Goal: Information Seeking & Learning: Check status

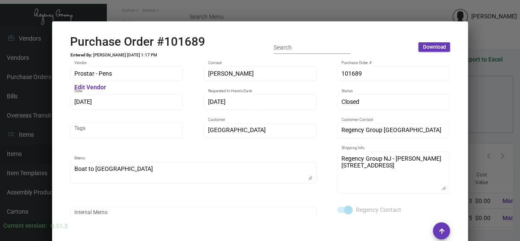
scroll to position [478, 0]
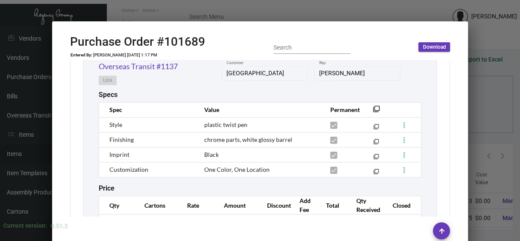
click at [321, 8] on div at bounding box center [260, 120] width 520 height 241
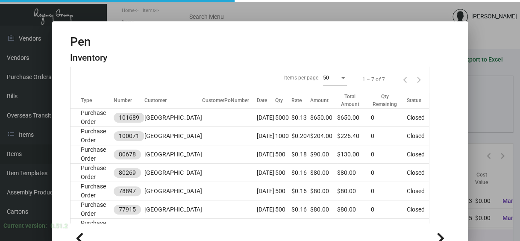
click at [322, 9] on div at bounding box center [260, 120] width 520 height 241
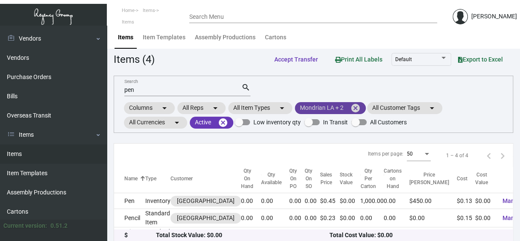
click at [356, 107] on mat-icon "cancel" at bounding box center [355, 108] width 10 height 10
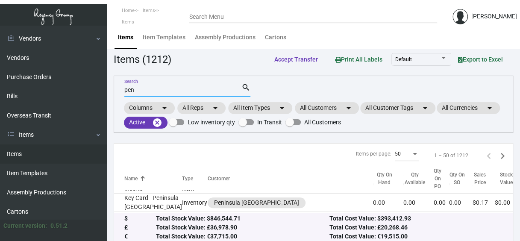
click at [142, 88] on input "pen" at bounding box center [182, 90] width 117 height 7
type input "p"
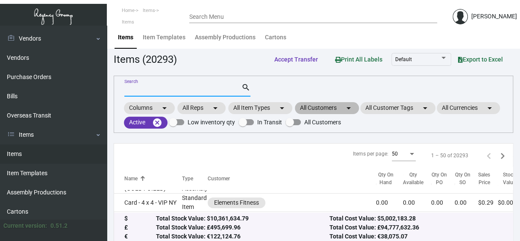
click at [320, 106] on mat-chip "All Customers arrow_drop_down" at bounding box center [327, 108] width 64 height 12
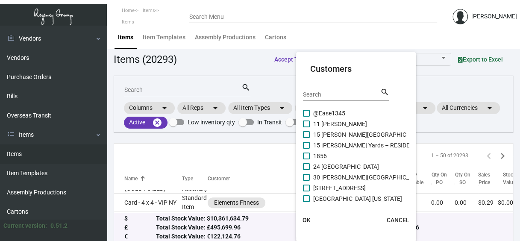
click at [316, 94] on input "Search" at bounding box center [341, 94] width 77 height 7
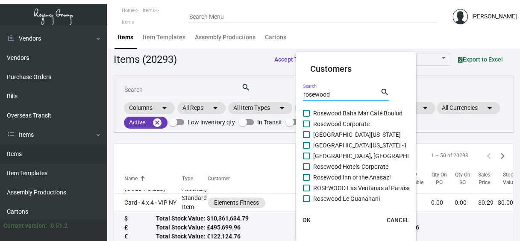
type input "rosewood"
click at [307, 153] on span at bounding box center [306, 156] width 7 height 7
click at [306, 159] on input "[GEOGRAPHIC_DATA], [GEOGRAPHIC_DATA]" at bounding box center [306, 159] width 0 height 0
checkbox input "true"
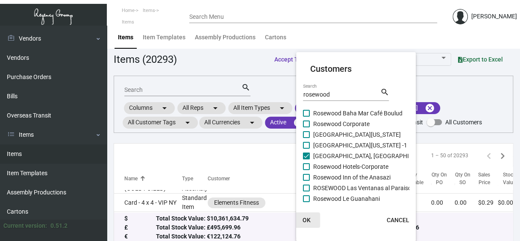
click at [308, 221] on span "OK" at bounding box center [307, 220] width 8 height 7
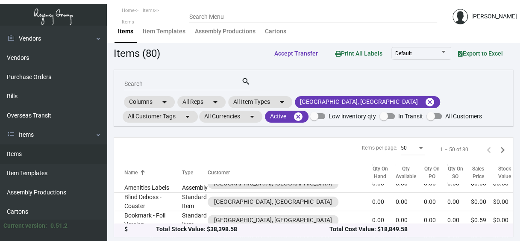
scroll to position [120, 0]
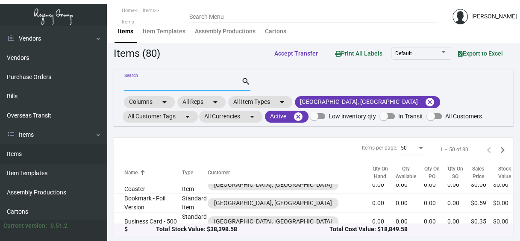
click at [160, 83] on input "Search" at bounding box center [182, 84] width 117 height 7
type input "envelope"
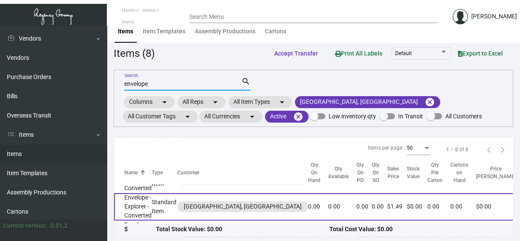
click at [138, 200] on td "Envelope -Explorer - Converted" at bounding box center [133, 206] width 38 height 27
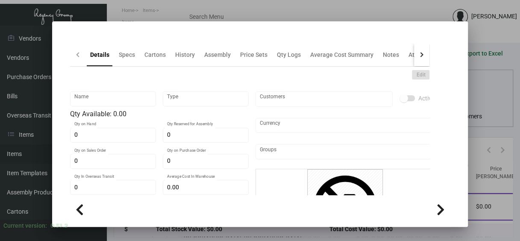
type input "Envelope -Explorer - Converted"
type input "Standard Item"
type input "$ 0.00"
type input "Standard"
type input "$ 0.89982"
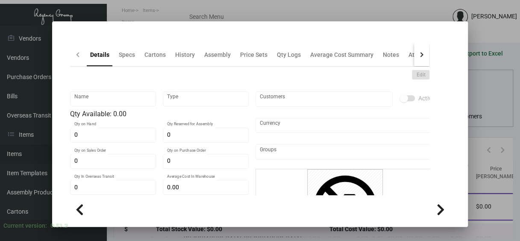
type input "$ 1.49"
checkbox input "true"
type input "United States Dollar $"
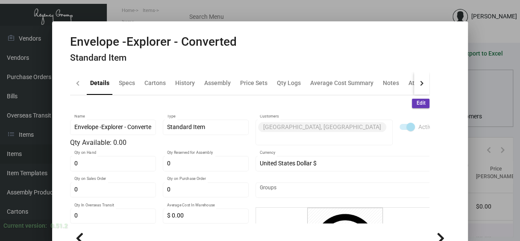
click at [488, 78] on div at bounding box center [260, 120] width 520 height 241
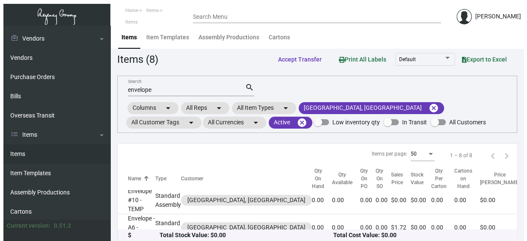
scroll to position [36, 0]
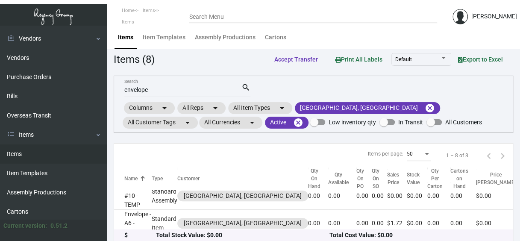
click at [168, 91] on input "envelope" at bounding box center [182, 90] width 117 height 7
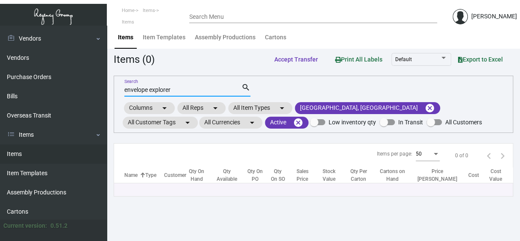
scroll to position [0, 0]
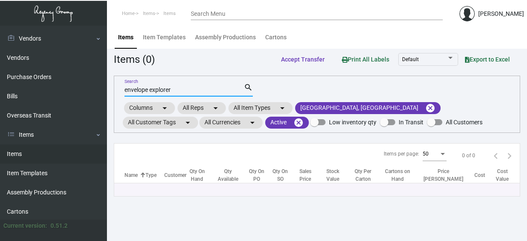
click at [148, 91] on input "envelope explorer" at bounding box center [183, 90] width 119 height 7
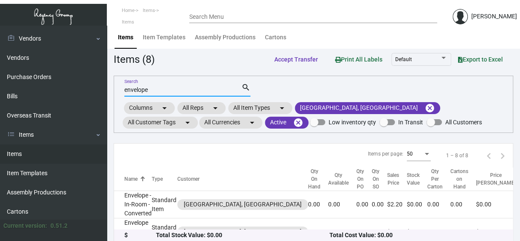
type input "envelope"
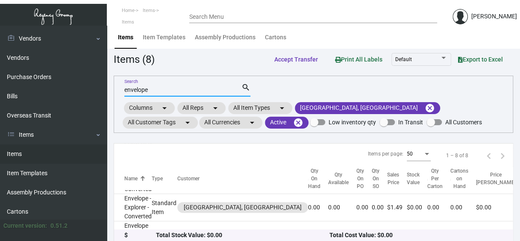
scroll to position [117, 0]
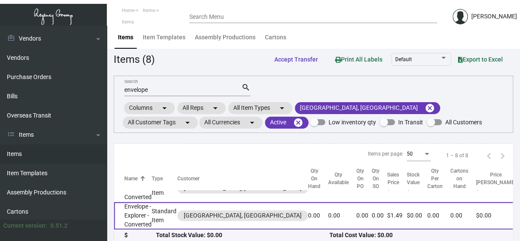
click at [132, 210] on td "Envelope -Explorer - Converted" at bounding box center [133, 215] width 38 height 27
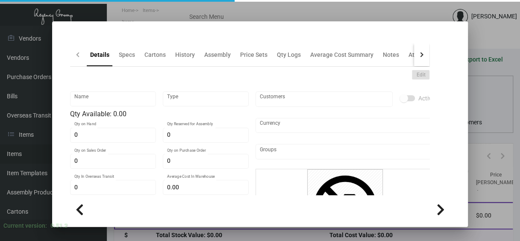
type input "Envelope -Explorer - Converted"
type input "Standard Item"
type input "$ 0.00"
type input "Standard"
type input "$ 0.89982"
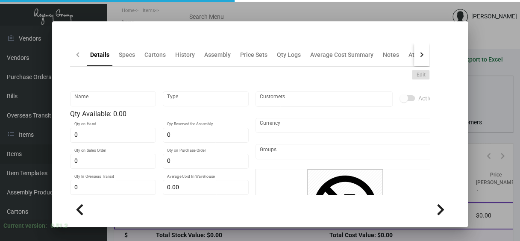
type input "$ 1.49"
checkbox input "true"
type input "United States Dollar $"
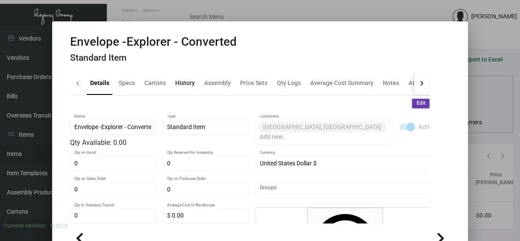
click at [175, 82] on div "History" at bounding box center [185, 83] width 20 height 9
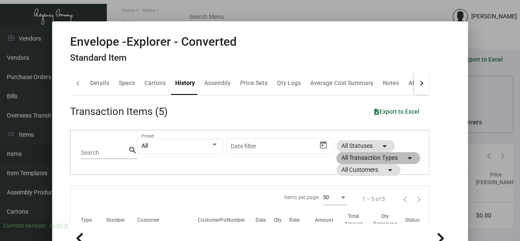
click at [365, 157] on mat-chip "All Transaction Types arrow_drop_down" at bounding box center [378, 158] width 84 height 12
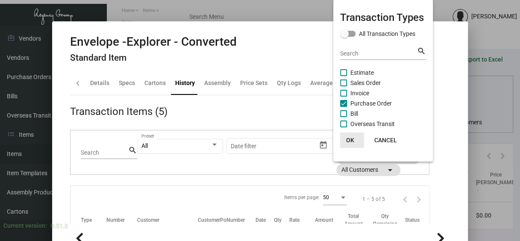
click at [350, 137] on span "OK" at bounding box center [350, 140] width 8 height 7
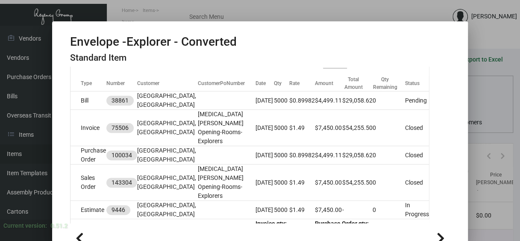
scroll to position [154, 0]
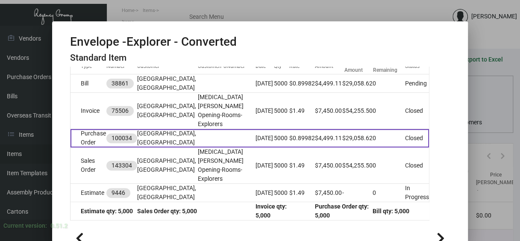
click at [86, 147] on td "Purchase Order" at bounding box center [89, 138] width 36 height 18
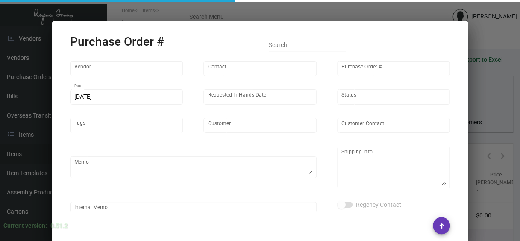
type input "Team Concept"
type input "[PERSON_NAME]"
type input "100034"
type input "[DATE]"
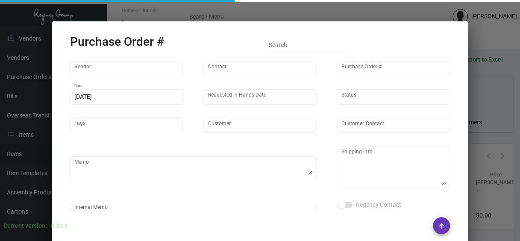
type input "[GEOGRAPHIC_DATA], [GEOGRAPHIC_DATA]"
type input "[PERSON_NAME]"
type textarea "***ANY PRICE DISCREPANCY MUST BE CALLED OUT PRIOR TO PROCEEDING WITH THIS ORDER…"
type textarea "[GEOGRAPHIC_DATA], [GEOGRAPHIC_DATA] - [GEOGRAPHIC_DATA][PERSON_NAME] [STREET_A…"
type textarea "[DATE] - Envelope stock - 65# [DATE] vellum yellow cover was discontinued so su…"
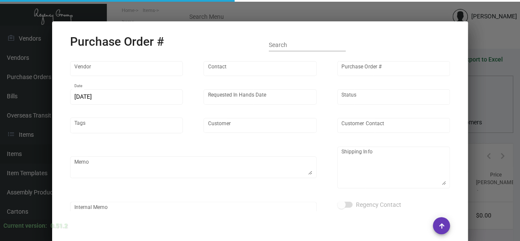
type input "$ 5.00"
type input "United States Dollar $"
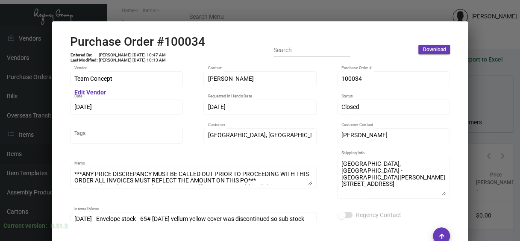
click at [340, 5] on div at bounding box center [260, 120] width 520 height 241
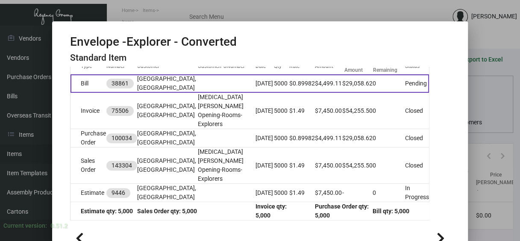
click at [83, 93] on td "Bill" at bounding box center [89, 83] width 36 height 18
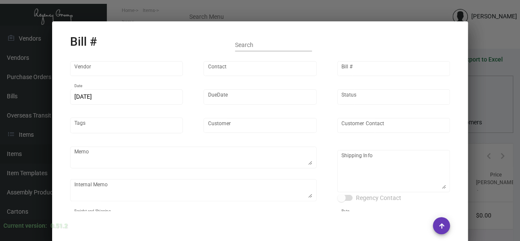
type input "Team Concept"
type input "[PERSON_NAME]"
type input "38861"
type input "[DATE]"
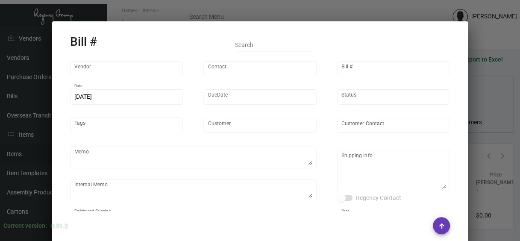
type input "[GEOGRAPHIC_DATA], [GEOGRAPHIC_DATA]"
type input "[PERSON_NAME]"
type textarea "***ANY PRICE DISCREPANCY MUST BE CALLED OUT PRIOR TO PROCEEDING WITH THIS ORDER…"
type textarea "[DATE] - Envelope stock - 65# [DATE] vellum yellow cover was discontinued so su…"
type textarea "[GEOGRAPHIC_DATA], [GEOGRAPHIC_DATA] - [GEOGRAPHIC_DATA][PERSON_NAME] [STREET_A…"
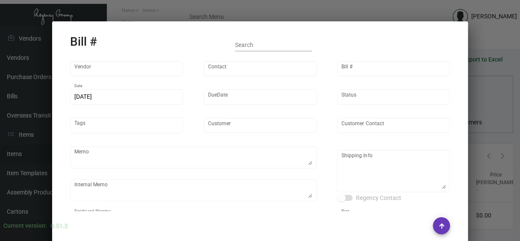
type input "United States Dollar $"
type input "$ 5.00"
type input "Net 45"
type input "2735"
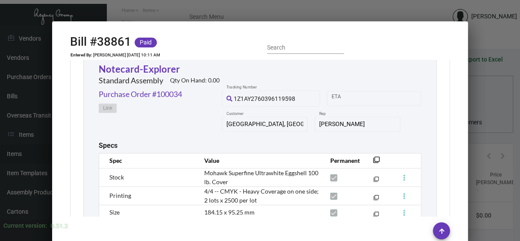
scroll to position [410, 0]
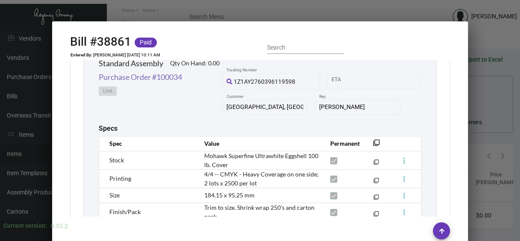
click at [127, 73] on link "Purchase Order #100034" at bounding box center [140, 77] width 83 height 12
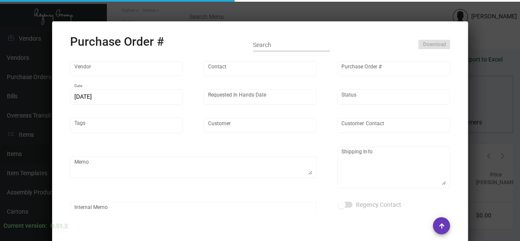
type input "Team Concept"
type input "[PERSON_NAME]"
type input "100034"
type input "[DATE]"
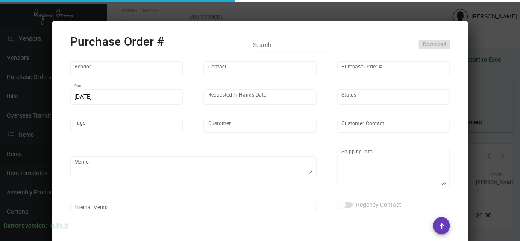
type input "[GEOGRAPHIC_DATA], [GEOGRAPHIC_DATA]"
type input "[PERSON_NAME]"
type textarea "***ANY PRICE DISCREPANCY MUST BE CALLED OUT PRIOR TO PROCEEDING WITH THIS ORDER…"
type textarea "[GEOGRAPHIC_DATA], [GEOGRAPHIC_DATA] - [GEOGRAPHIC_DATA][PERSON_NAME] [STREET_A…"
type textarea "[DATE] - Envelope stock - 65# [DATE] vellum yellow cover was discontinued so su…"
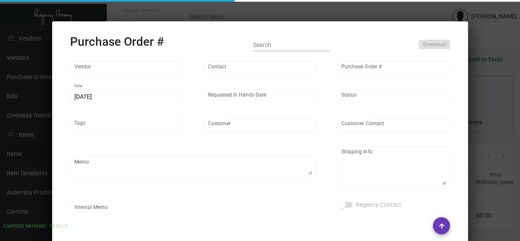
type input "$ 5.00"
type input "United States Dollar $"
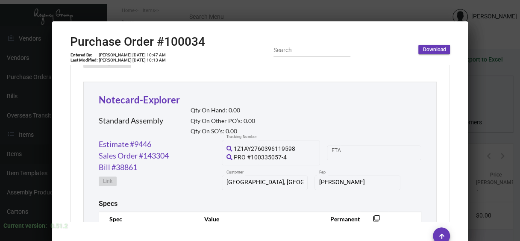
scroll to position [365, 0]
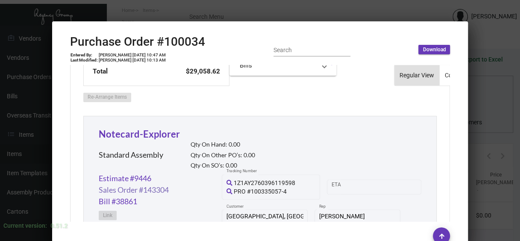
click at [138, 189] on link "Sales Order #143304" at bounding box center [134, 190] width 70 height 12
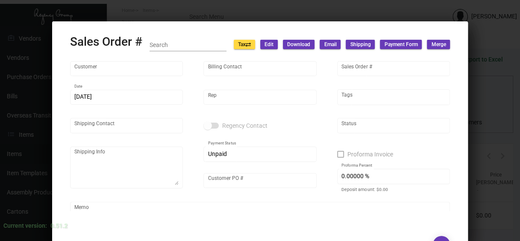
type input "[GEOGRAPHIC_DATA], [GEOGRAPHIC_DATA]"
type input "dba [GEOGRAPHIC_DATA], A [GEOGRAPHIC_DATA]"
type input "143304"
type input "[DATE]"
type input "[PERSON_NAME]"
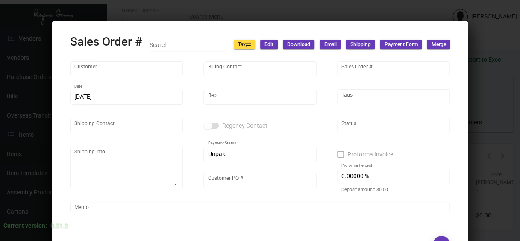
type input "[PERSON_NAME]"
type textarea "[GEOGRAPHIC_DATA], [GEOGRAPHIC_DATA] - [GEOGRAPHIC_DATA][PERSON_NAME] [STREET_A…"
type input "[MEDICAL_DATA][PERSON_NAME] Opening-Rooms-Explorers"
checkbox input "true"
type input "50.00000 %"
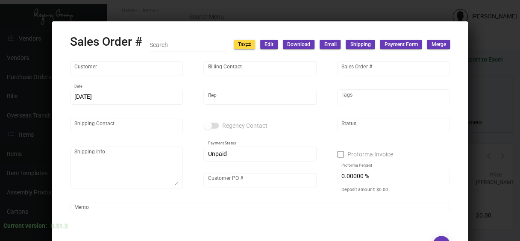
type textarea "50% deposit"
type textarea "Shipped from Team Concept by UPS Ground TK#1Z1AY2760396119598 Cost $445.60 for …"
type input "United States Dollar $"
type input "10.50000 %"
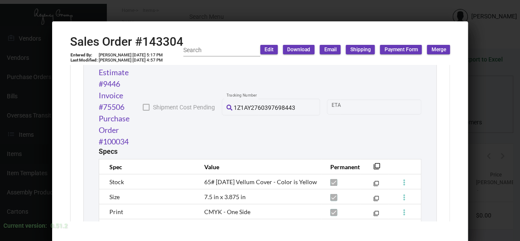
scroll to position [889, 0]
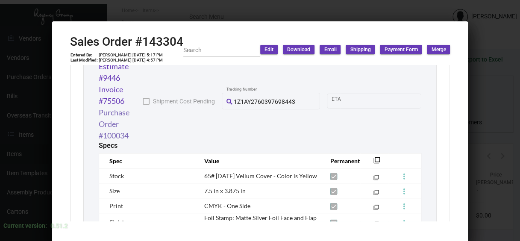
click at [107, 120] on link "Purchase Order #100034" at bounding box center [121, 124] width 44 height 35
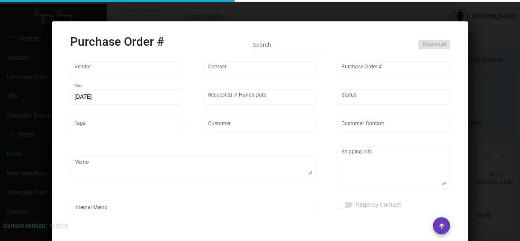
type input "Team Concept"
type input "[PERSON_NAME]"
type input "100034"
type input "[DATE]"
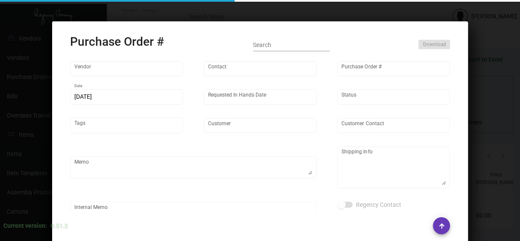
type input "[GEOGRAPHIC_DATA], [GEOGRAPHIC_DATA]"
type input "[PERSON_NAME]"
type textarea "***ANY PRICE DISCREPANCY MUST BE CALLED OUT PRIOR TO PROCEEDING WITH THIS ORDER…"
type textarea "[GEOGRAPHIC_DATA], [GEOGRAPHIC_DATA] - [GEOGRAPHIC_DATA][PERSON_NAME] [STREET_A…"
type textarea "[DATE] - Envelope stock - 65# [DATE] vellum yellow cover was discontinued so su…"
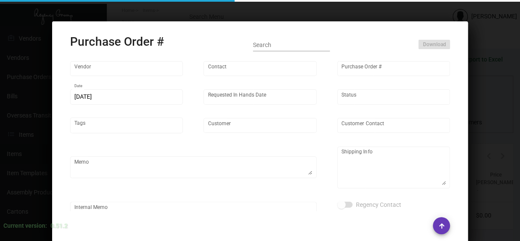
type input "$ 5.00"
type input "United States Dollar $"
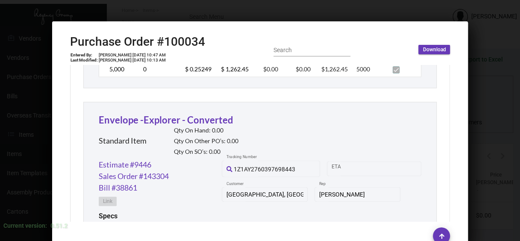
scroll to position [748, 0]
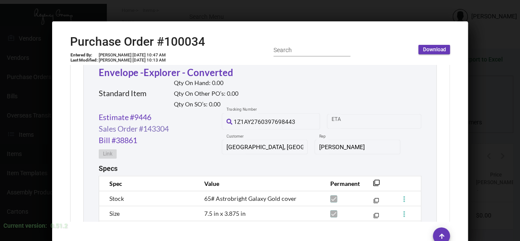
click at [129, 127] on link "Sales Order #143304" at bounding box center [134, 129] width 70 height 12
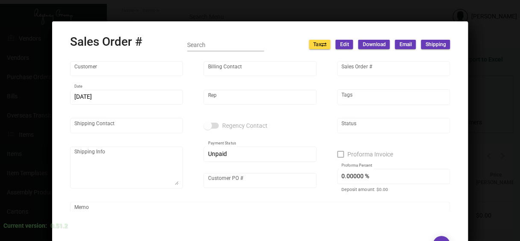
type input "[GEOGRAPHIC_DATA], [GEOGRAPHIC_DATA]"
type input "dba [GEOGRAPHIC_DATA], A [GEOGRAPHIC_DATA]"
type input "143304"
type input "[DATE]"
type input "[PERSON_NAME]"
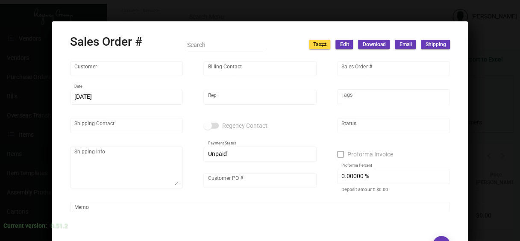
type input "[PERSON_NAME]"
type textarea "[GEOGRAPHIC_DATA], [GEOGRAPHIC_DATA] - [GEOGRAPHIC_DATA][PERSON_NAME] [STREET_A…"
type input "[MEDICAL_DATA][PERSON_NAME] Opening-Rooms-Explorers"
checkbox input "true"
type input "50.00000 %"
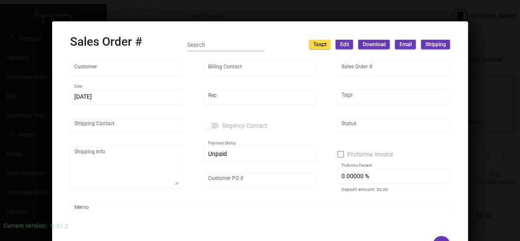
type textarea "50% deposit"
type textarea "Shipped from Team Concept by UPS Ground TK#1Z1AY2760396119598 Cost $445.60 for …"
type input "United States Dollar $"
type input "10.50000 %"
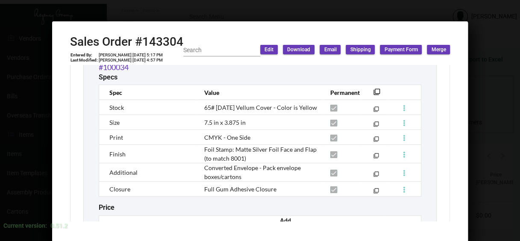
scroll to position [948, 0]
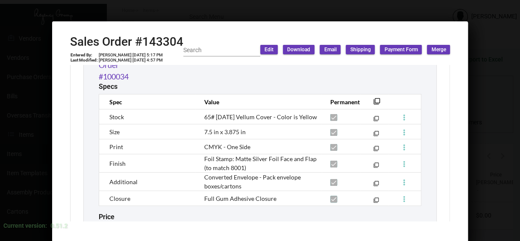
click at [351, 15] on div at bounding box center [260, 120] width 520 height 241
